Goal: Task Accomplishment & Management: Use online tool/utility

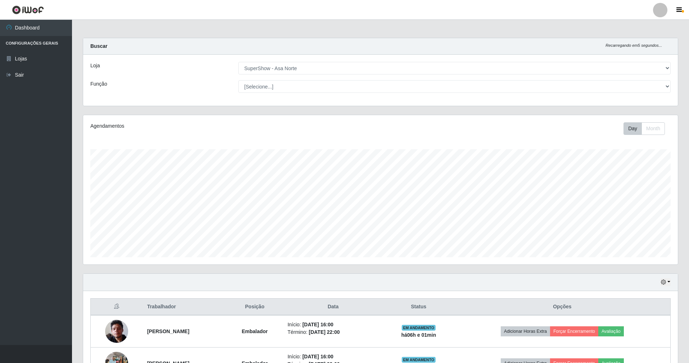
select select "71"
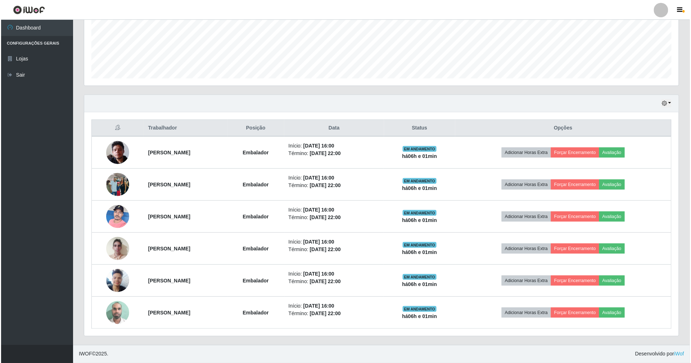
scroll to position [150, 595]
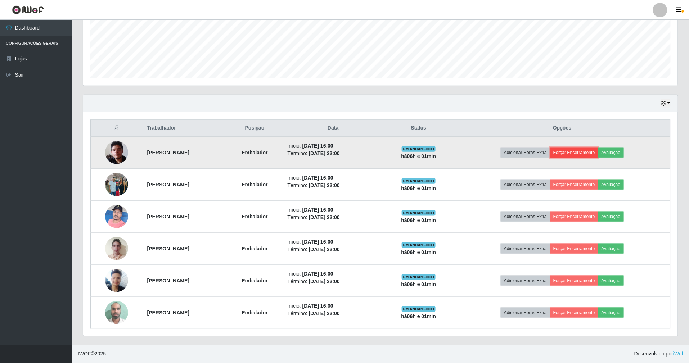
drag, startPoint x: 0, startPoint y: 0, endPoint x: 586, endPoint y: 153, distance: 605.7
click at [586, 153] on button "Forçar Encerramento" at bounding box center [574, 153] width 48 height 10
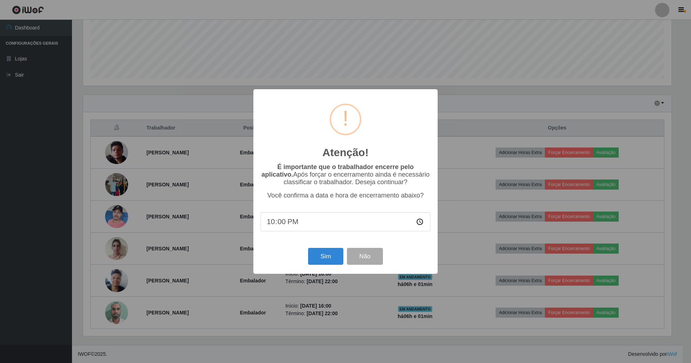
click at [328, 248] on div "Sim Não" at bounding box center [346, 256] width 170 height 21
click at [322, 254] on button "Sim" at bounding box center [325, 256] width 35 height 17
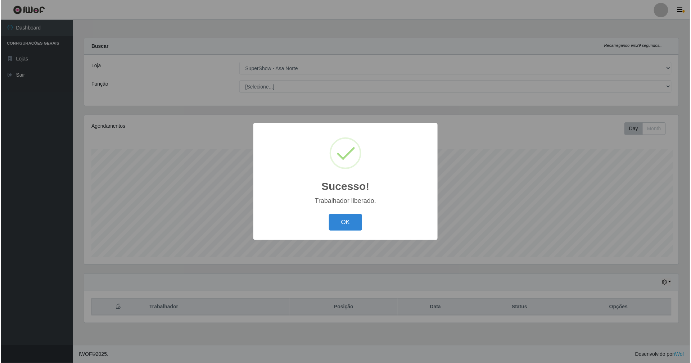
scroll to position [150, 596]
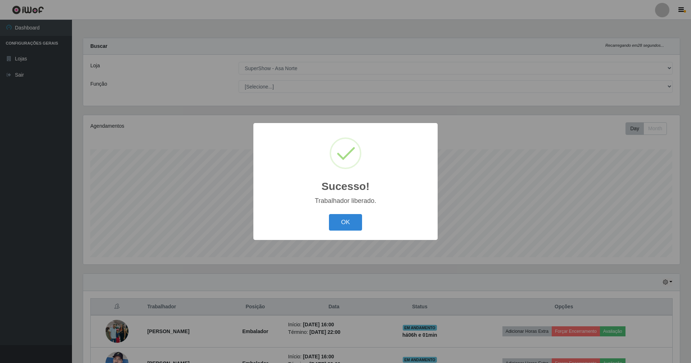
click at [340, 199] on div "Trabalhador liberado." at bounding box center [346, 201] width 170 height 8
click at [348, 224] on button "OK" at bounding box center [345, 222] width 33 height 17
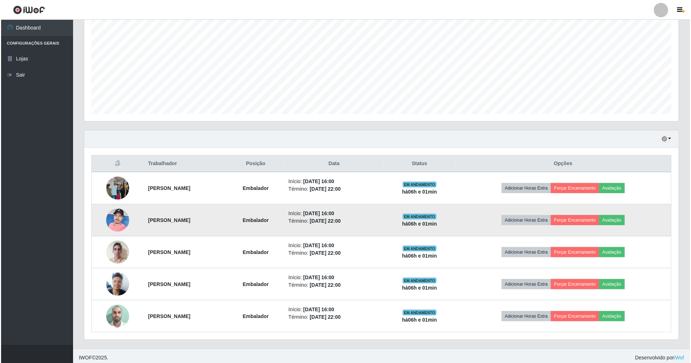
scroll to position [144, 0]
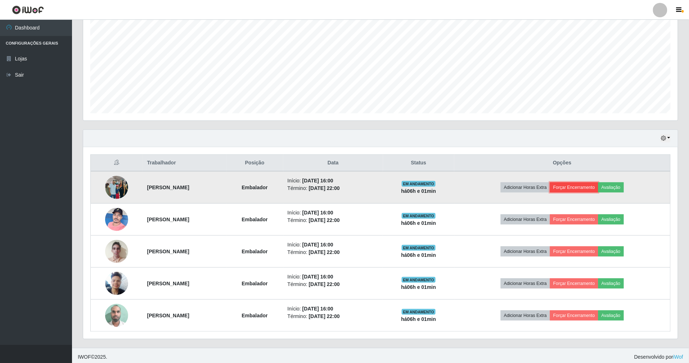
click at [598, 186] on button "Forçar Encerramento" at bounding box center [574, 187] width 48 height 10
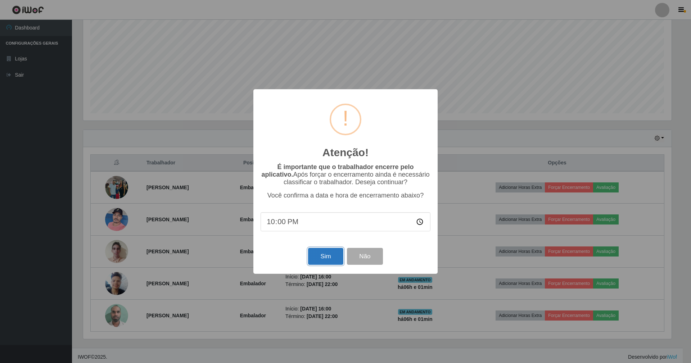
click at [313, 256] on button "Sim" at bounding box center [325, 256] width 35 height 17
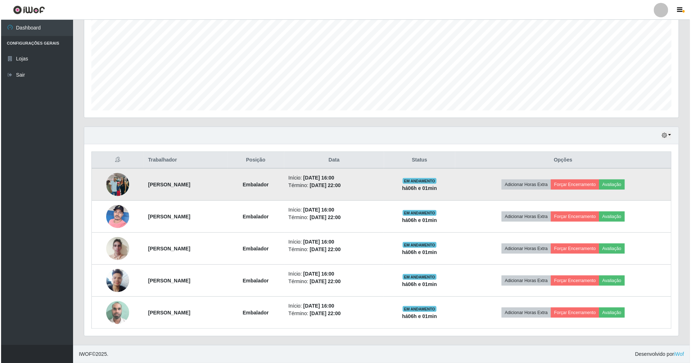
scroll to position [150, 596]
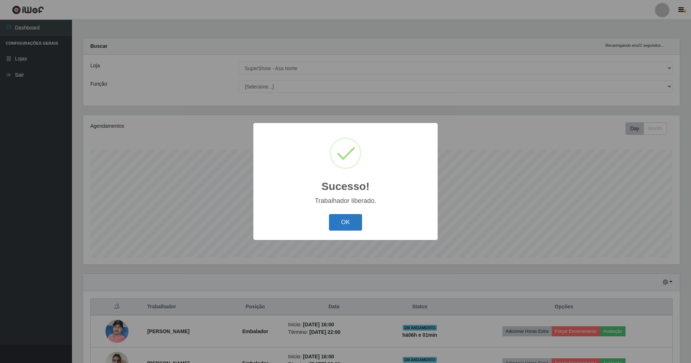
click at [343, 217] on button "OK" at bounding box center [345, 222] width 33 height 17
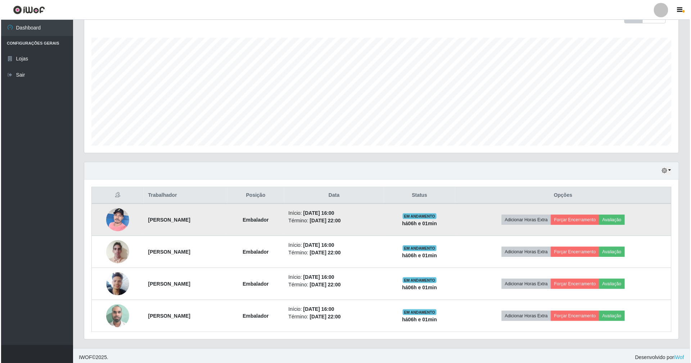
scroll to position [117, 0]
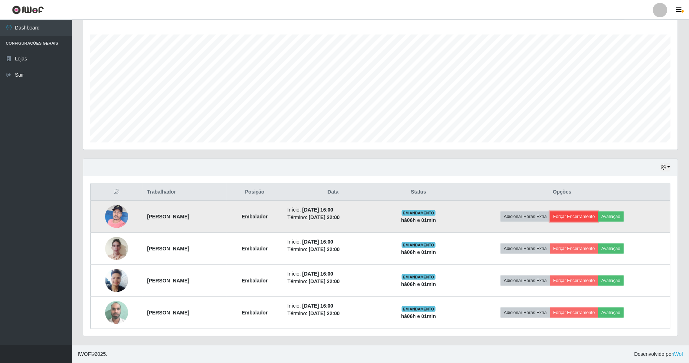
click at [581, 215] on button "Forçar Encerramento" at bounding box center [574, 217] width 48 height 10
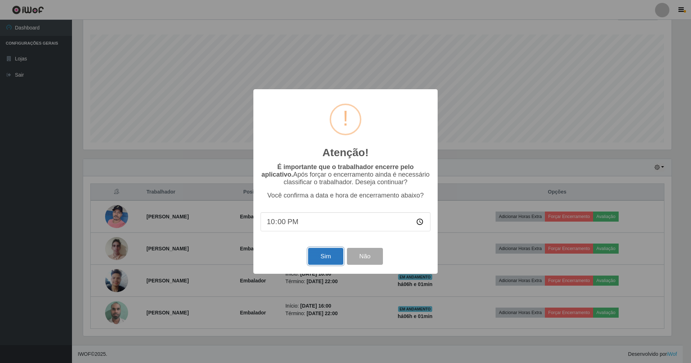
click at [323, 253] on button "Sim" at bounding box center [325, 256] width 35 height 17
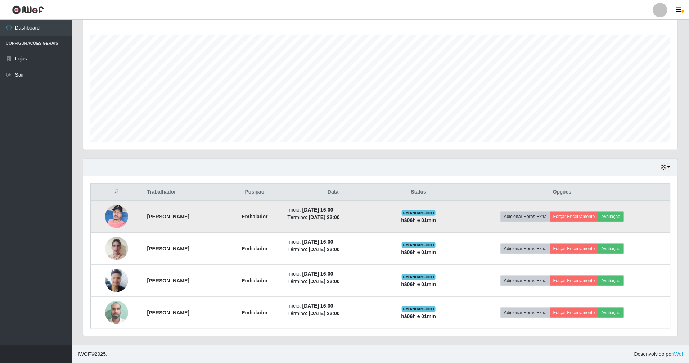
scroll to position [0, 0]
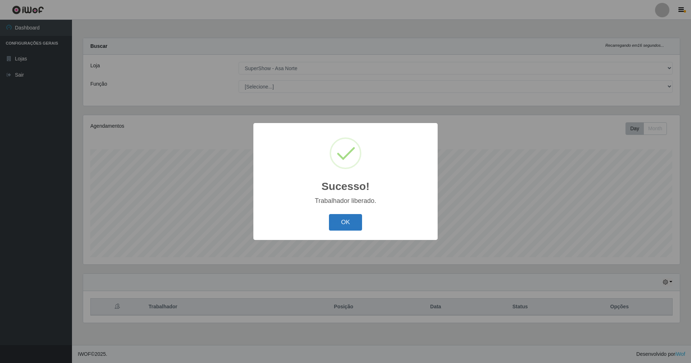
click at [357, 224] on button "OK" at bounding box center [345, 222] width 33 height 17
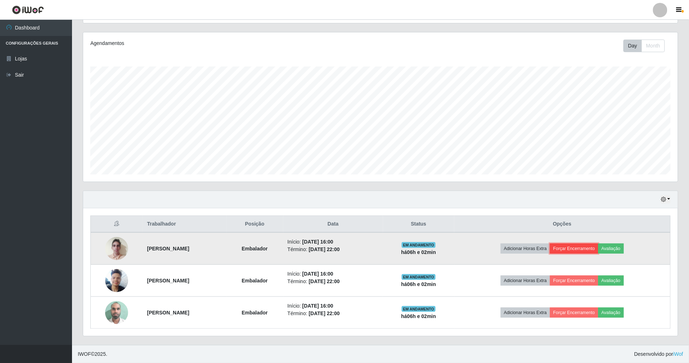
click at [583, 248] on button "Forçar Encerramento" at bounding box center [574, 249] width 48 height 10
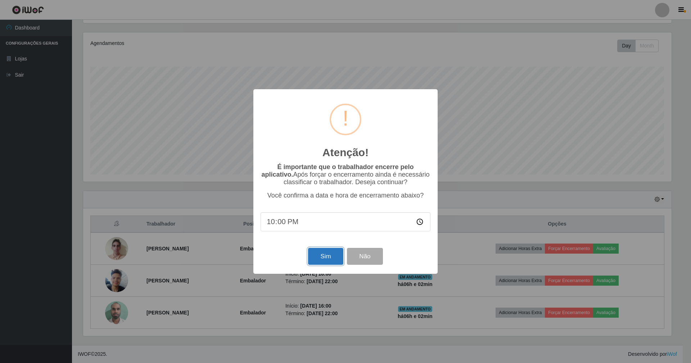
click at [328, 256] on button "Sim" at bounding box center [325, 256] width 35 height 17
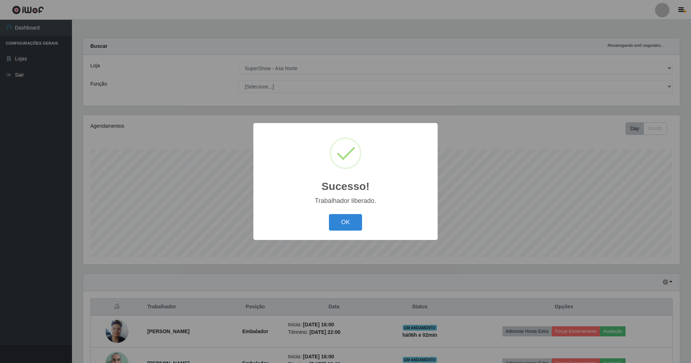
click at [350, 232] on div "OK Cancel" at bounding box center [346, 222] width 170 height 21
click at [350, 224] on button "OK" at bounding box center [345, 222] width 33 height 17
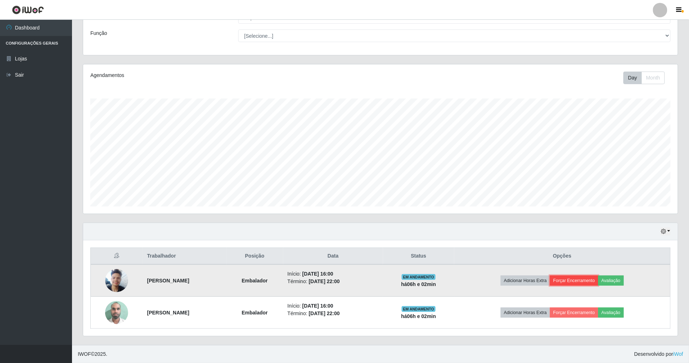
click at [590, 279] on button "Forçar Encerramento" at bounding box center [574, 281] width 48 height 10
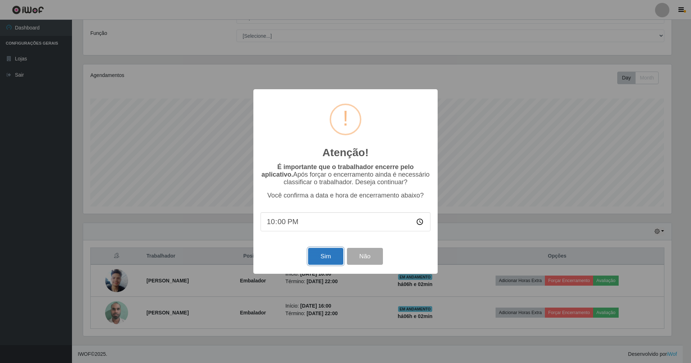
click at [338, 251] on button "Sim" at bounding box center [325, 256] width 35 height 17
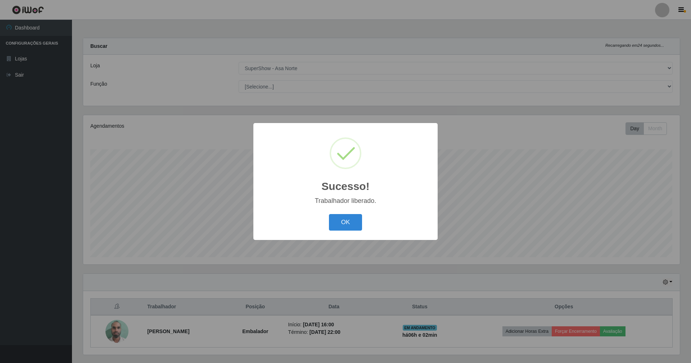
click at [363, 215] on div "OK Cancel" at bounding box center [346, 222] width 170 height 21
click at [351, 217] on button "OK" at bounding box center [345, 222] width 33 height 17
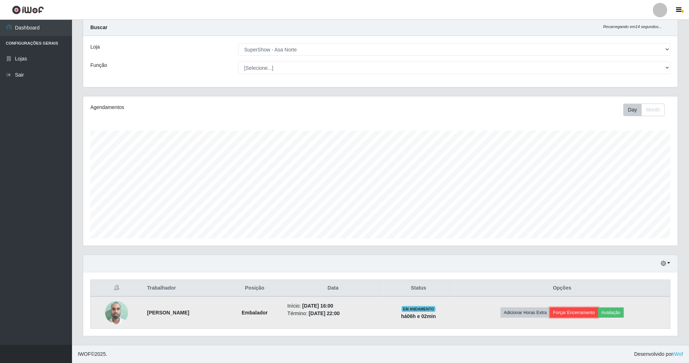
click at [592, 315] on button "Forçar Encerramento" at bounding box center [574, 313] width 48 height 10
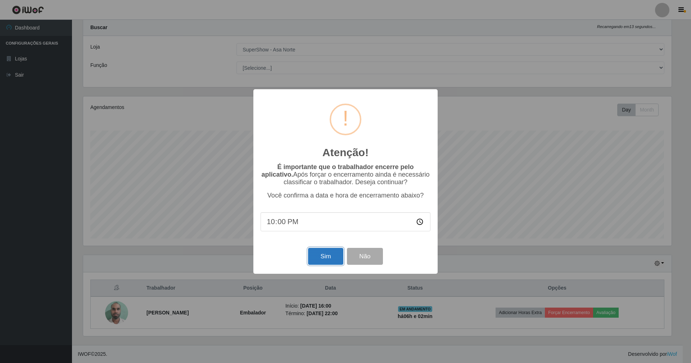
click at [331, 258] on button "Sim" at bounding box center [325, 256] width 35 height 17
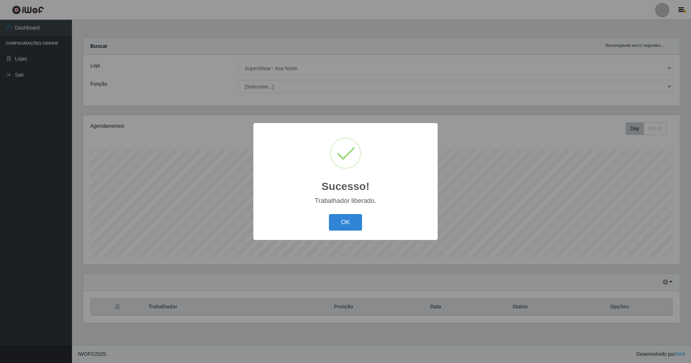
click at [355, 211] on div "Sucesso! × Trabalhador liberado. OK Cancel" at bounding box center [345, 181] width 184 height 117
click at [355, 216] on button "OK" at bounding box center [345, 222] width 33 height 17
